Goal: Task Accomplishment & Management: Complete application form

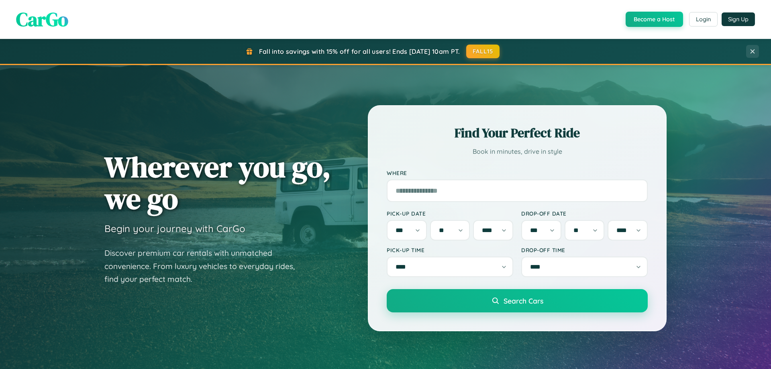
select select "*"
select select "**"
select select "****"
select select "*"
select select "**"
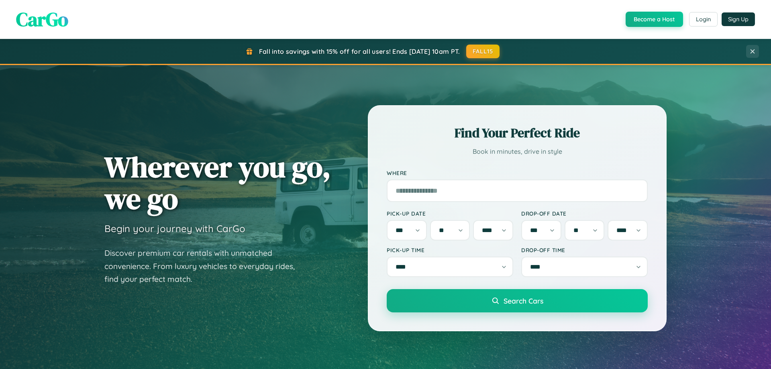
select select "****"
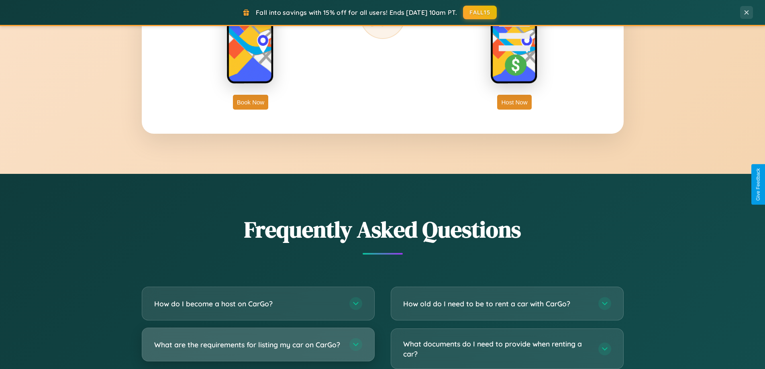
scroll to position [1382, 0]
click at [258, 348] on h3 "What are the requirements for listing my car on CarGo?" at bounding box center [247, 345] width 187 height 10
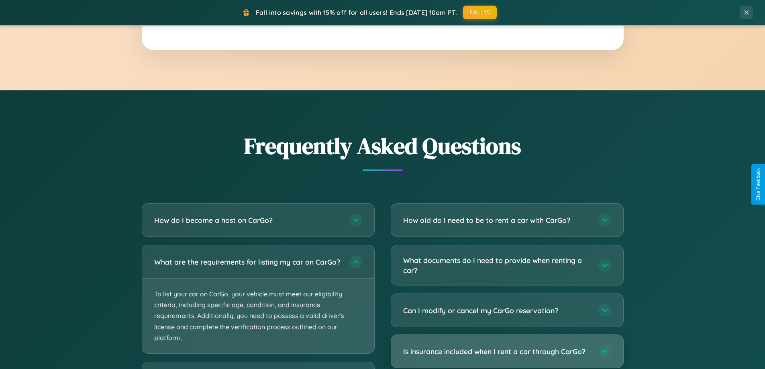
click at [507, 352] on h3 "Is insurance included when I rent a car through CarGo?" at bounding box center [496, 352] width 187 height 10
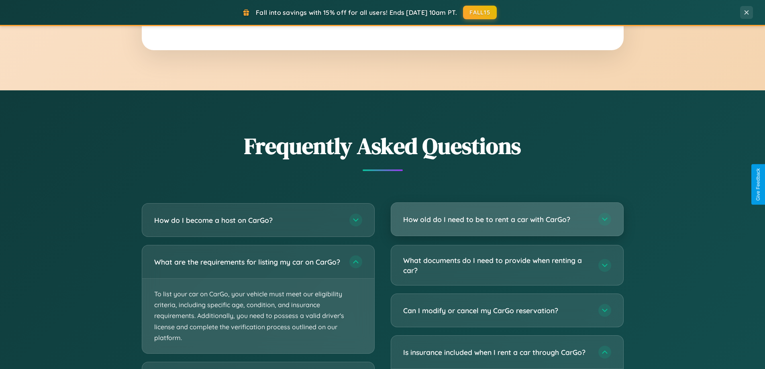
click at [507, 220] on h3 "How old do I need to be to rent a car with CarGo?" at bounding box center [496, 219] width 187 height 10
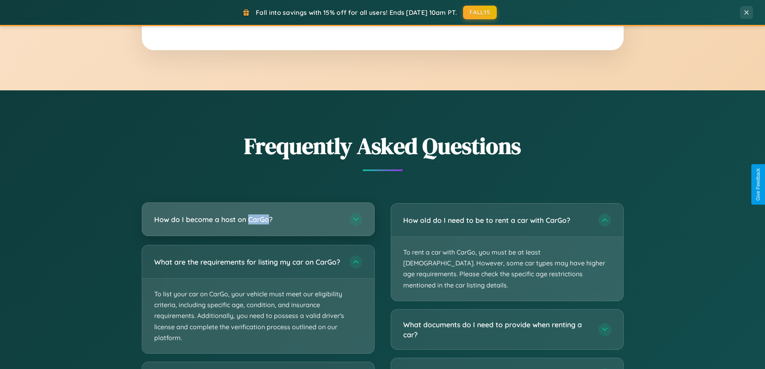
click at [258, 219] on h3 "How do I become a host on CarGo?" at bounding box center [247, 219] width 187 height 10
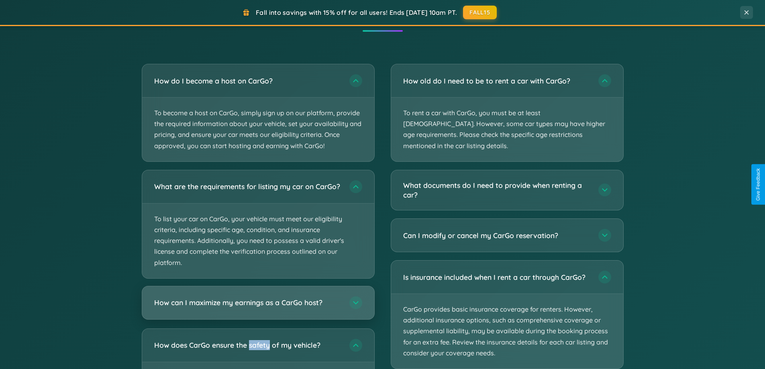
click at [258, 308] on h3 "How can I maximize my earnings as a CarGo host?" at bounding box center [247, 303] width 187 height 10
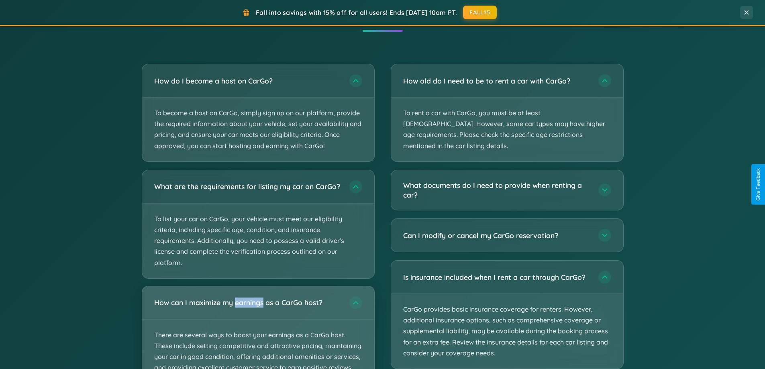
scroll to position [1300, 0]
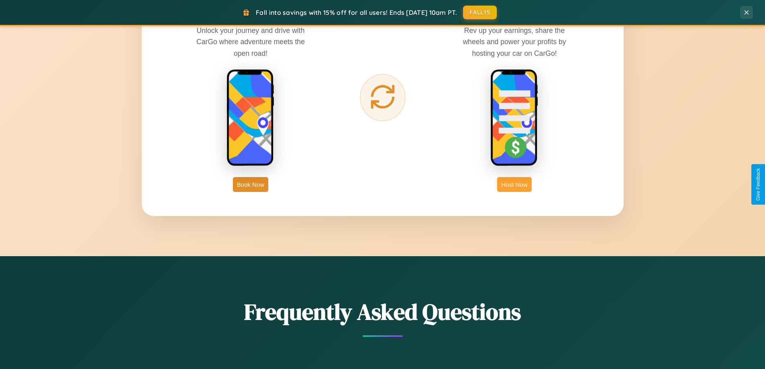
click at [514, 184] on button "Host Now" at bounding box center [514, 184] width 34 height 15
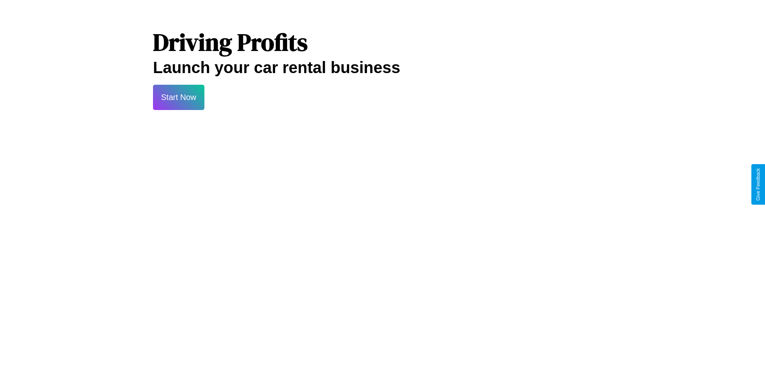
scroll to position [1085, 0]
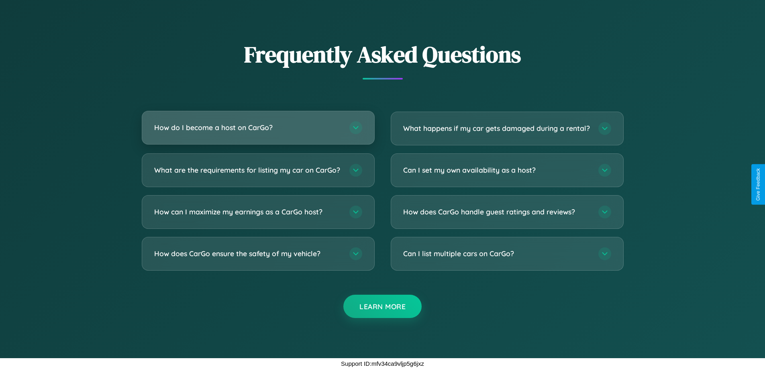
click at [258, 122] on h3 "How do I become a host on CarGo?" at bounding box center [247, 127] width 187 height 10
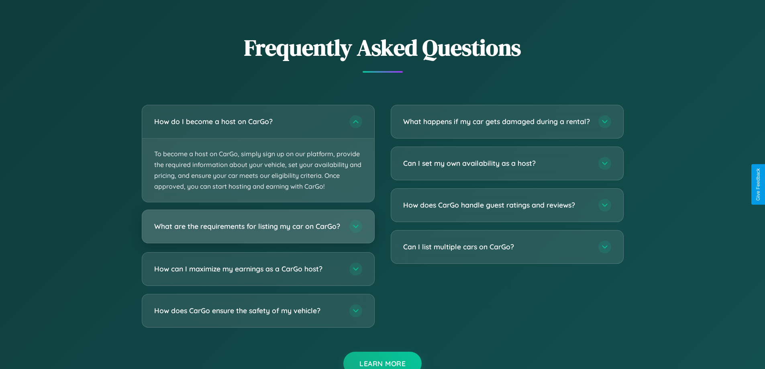
click at [258, 230] on h3 "What are the requirements for listing my car on CarGo?" at bounding box center [247, 227] width 187 height 10
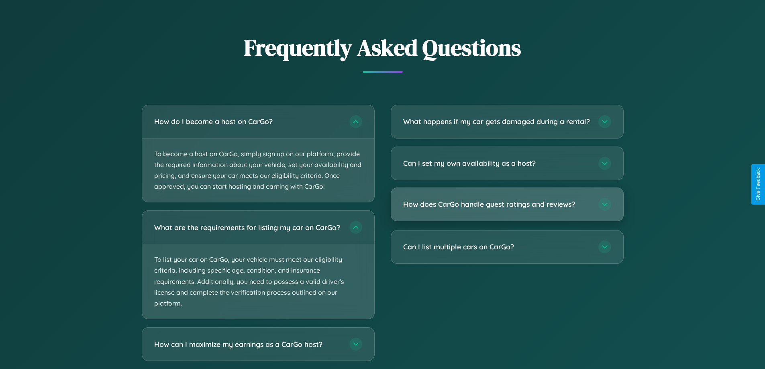
click at [507, 209] on h3 "How does CarGo handle guest ratings and reviews?" at bounding box center [496, 204] width 187 height 10
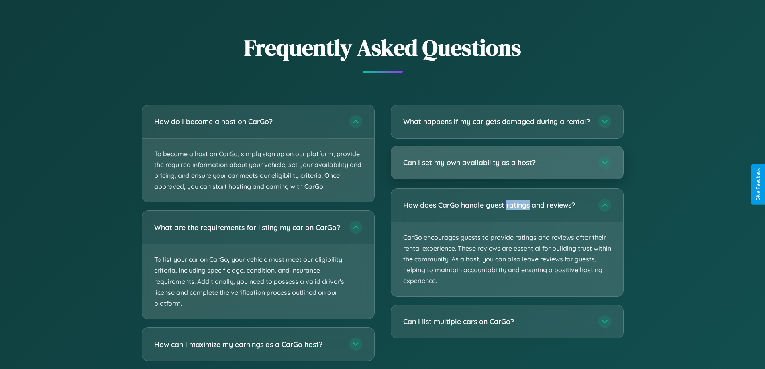
click at [507, 167] on h3 "Can I set my own availability as a host?" at bounding box center [496, 162] width 187 height 10
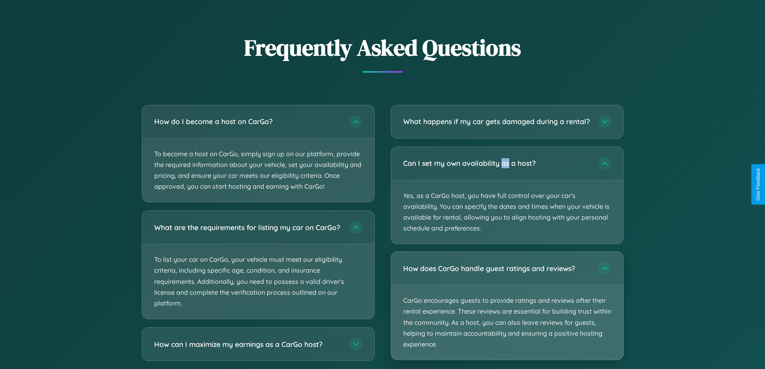
click at [507, 313] on p "CarGo encourages guests to provide ratings and reviews after their rental exper…" at bounding box center [507, 322] width 232 height 75
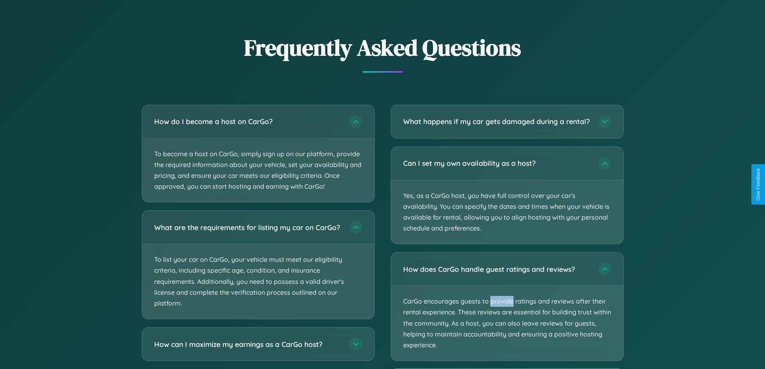
scroll to position [1126, 0]
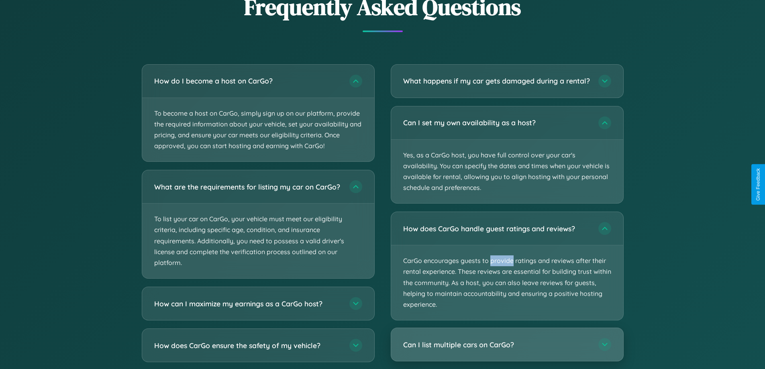
click at [507, 350] on h3 "Can I list multiple cars on CarGo?" at bounding box center [496, 345] width 187 height 10
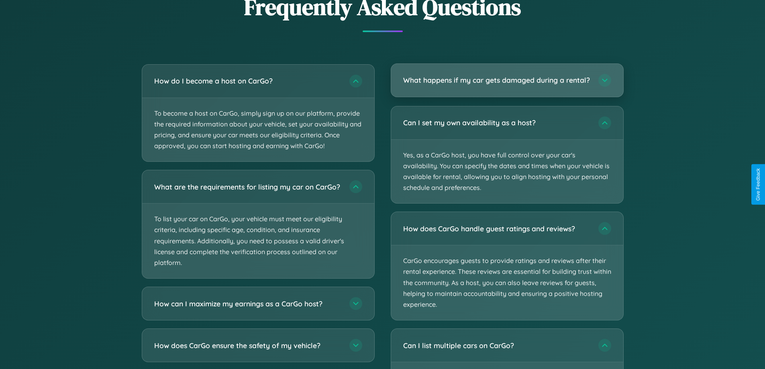
click at [507, 84] on h3 "What happens if my car gets damaged during a rental?" at bounding box center [496, 80] width 187 height 10
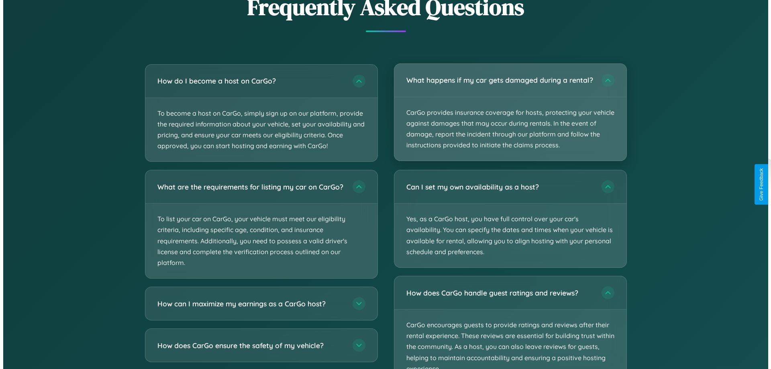
scroll to position [837, 0]
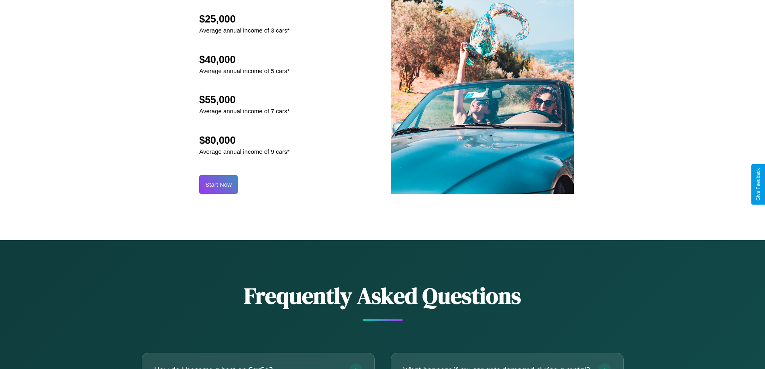
click at [218, 184] on button "Start Now" at bounding box center [218, 184] width 39 height 19
